Goal: Entertainment & Leisure: Consume media (video, audio)

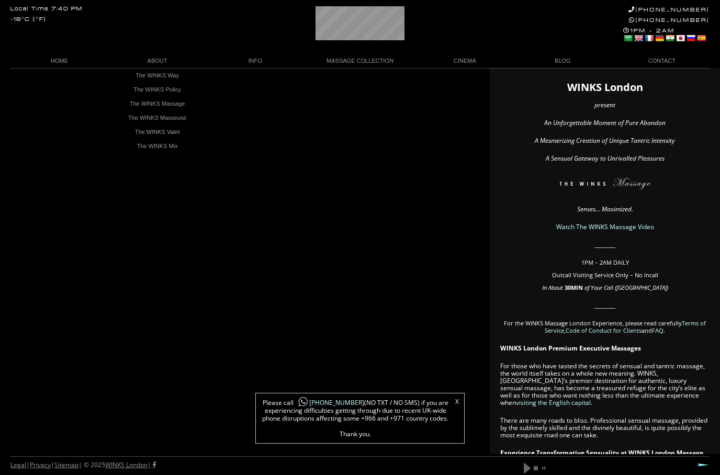
click at [173, 116] on link "The WINKS Masseuse" at bounding box center [157, 118] width 89 height 14
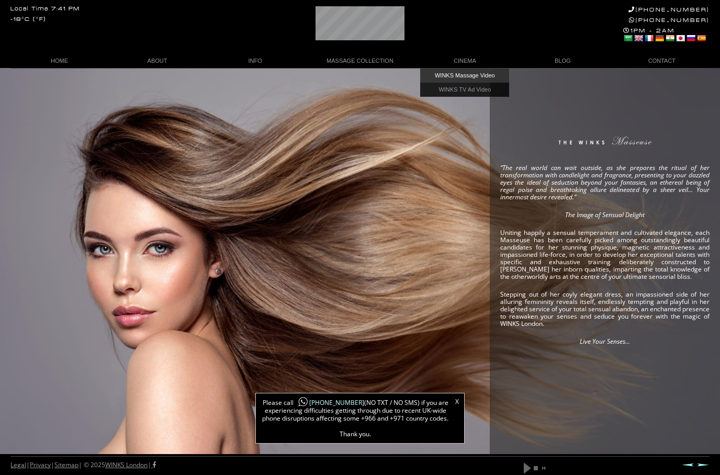
click at [455, 73] on link "WINKS Massage Video" at bounding box center [464, 76] width 89 height 14
